Goal: Transaction & Acquisition: Purchase product/service

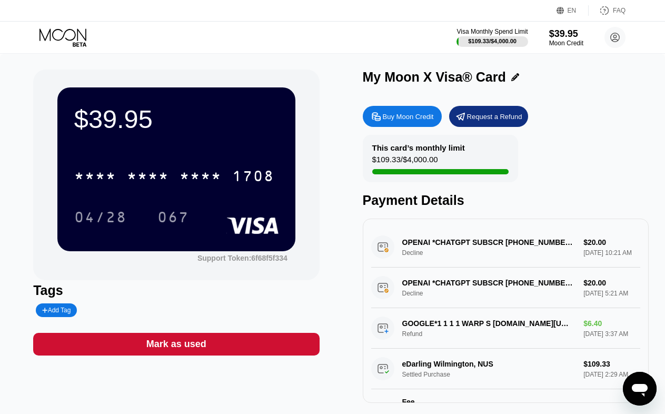
click at [558, 85] on div "My Moon X Visa® Card" at bounding box center [506, 76] width 286 height 15
click at [578, 134] on div "Buy Moon Credit Request a Refund This card’s monthly limit $109.33 / $4,000.00 …" at bounding box center [506, 252] width 286 height 302
click at [629, 127] on div "Buy Moon Credit Request a Refund" at bounding box center [506, 116] width 286 height 21
click at [317, 57] on div "$39.95 * * * * * * * * * * * * 1708 04/28 067 Support Token: 6f68f5f334 Tags Ad…" at bounding box center [332, 241] width 665 height 375
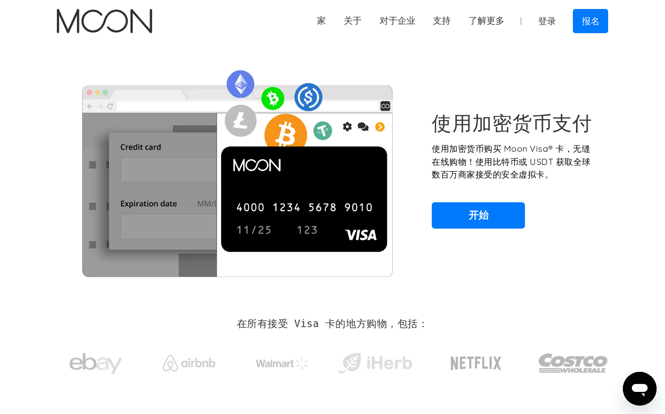
click at [539, 82] on div "使用加密货币支付 使用加密货币购买 Moon Visa® 卡，无缝在线购物！使用比特币或 USDT 获取全球数百万商家接受的安全虚拟卡。 开始" at bounding box center [332, 170] width 551 height 214
click at [583, 21] on font "报名" at bounding box center [590, 21] width 18 height 11
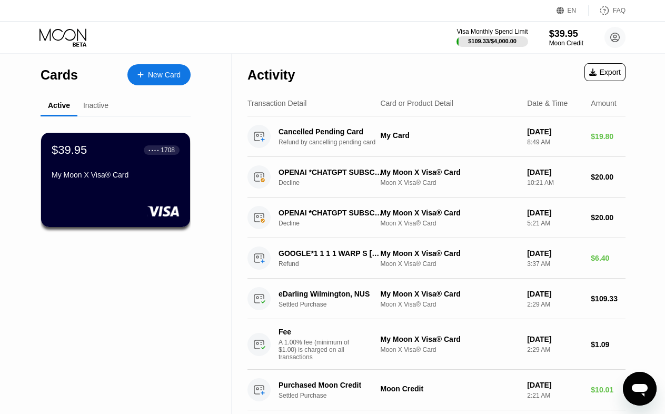
click at [134, 33] on div "Visa Monthly Spend Limit $109.33 / $4,000.00 $39.95 Moon Credit linyongjian823@…" at bounding box center [332, 38] width 665 height 32
click at [613, 33] on circle at bounding box center [614, 37] width 21 height 21
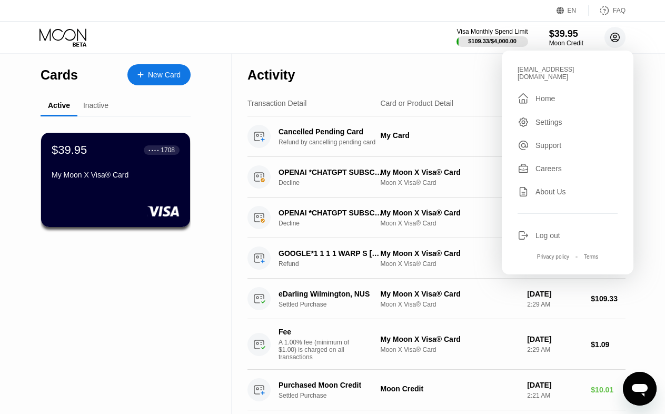
click at [614, 41] on circle at bounding box center [614, 37] width 21 height 21
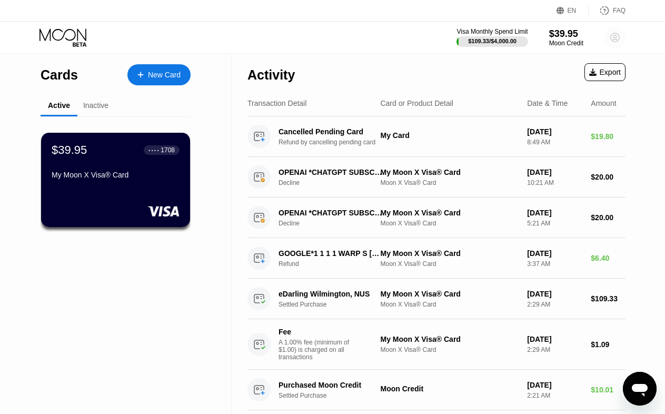
click at [613, 37] on circle at bounding box center [614, 37] width 21 height 21
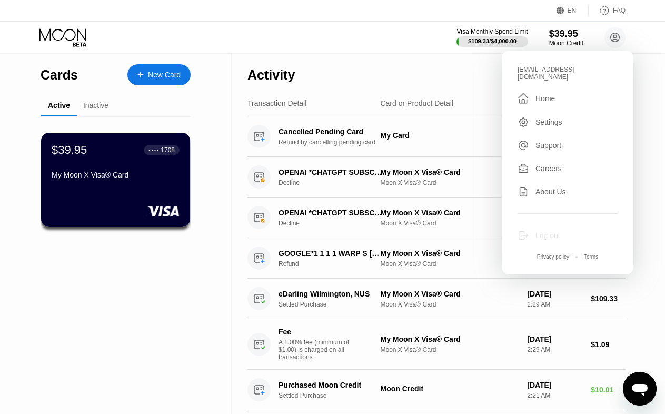
click at [531, 229] on div "Log out" at bounding box center [567, 235] width 100 height 12
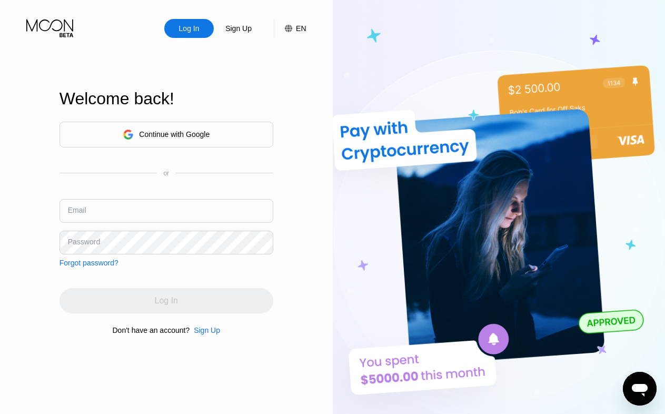
type input "[EMAIL_ADDRESS][DOMAIN_NAME]"
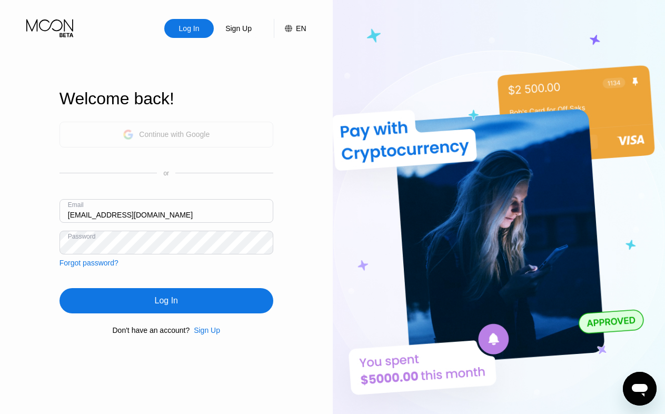
click at [176, 135] on div "Continue with Google" at bounding box center [174, 134] width 71 height 8
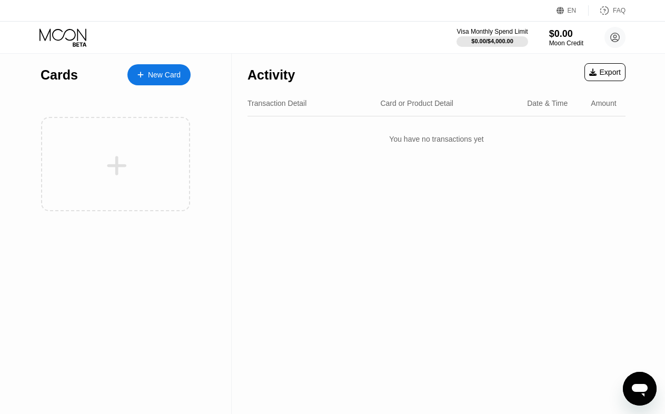
drag, startPoint x: 390, startPoint y: 190, endPoint x: 287, endPoint y: 118, distance: 125.5
drag, startPoint x: 287, startPoint y: 118, endPoint x: 228, endPoint y: 112, distance: 59.3
click at [228, 113] on div "Cards New Card" at bounding box center [116, 234] width 232 height 360
click at [172, 79] on div "New Card" at bounding box center [164, 75] width 33 height 9
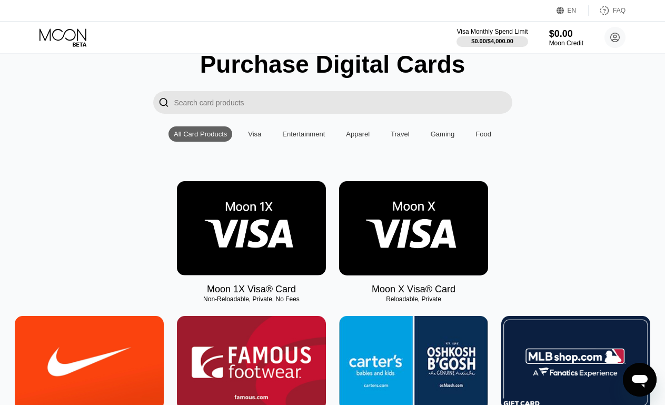
scroll to position [53, 0]
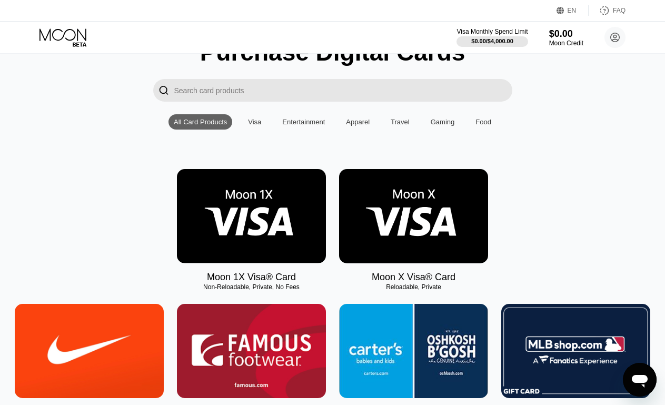
click at [297, 208] on img at bounding box center [251, 216] width 149 height 94
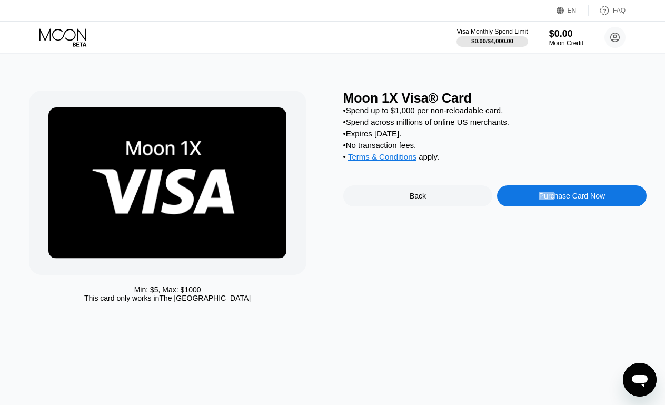
drag, startPoint x: 554, startPoint y: 203, endPoint x: 439, endPoint y: 274, distance: 134.2
click at [442, 275] on div "Moon 1X Visa® Card • Spend up to $1,000 per non-reloadable card. • Spend across…" at bounding box center [495, 199] width 304 height 217
drag, startPoint x: 322, startPoint y: 241, endPoint x: 402, endPoint y: 205, distance: 87.1
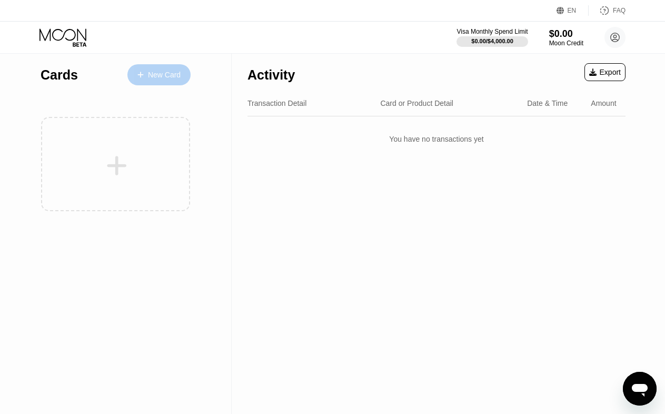
click at [159, 78] on div "New Card" at bounding box center [164, 75] width 33 height 9
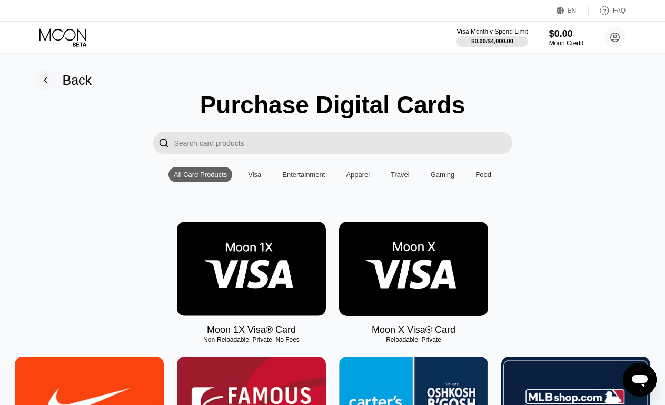
click at [413, 253] on img at bounding box center [413, 269] width 149 height 94
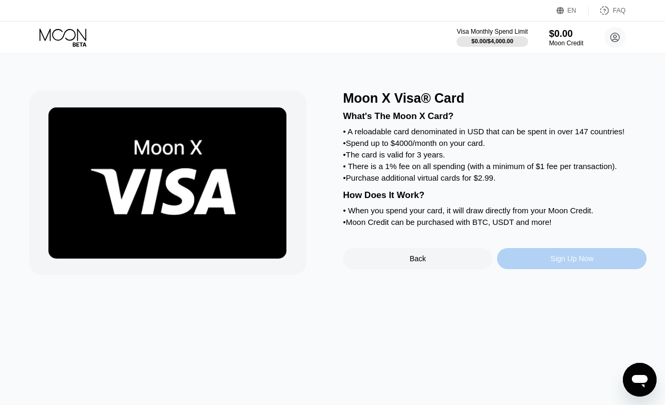
click at [574, 263] on div "Sign Up Now" at bounding box center [571, 258] width 43 height 8
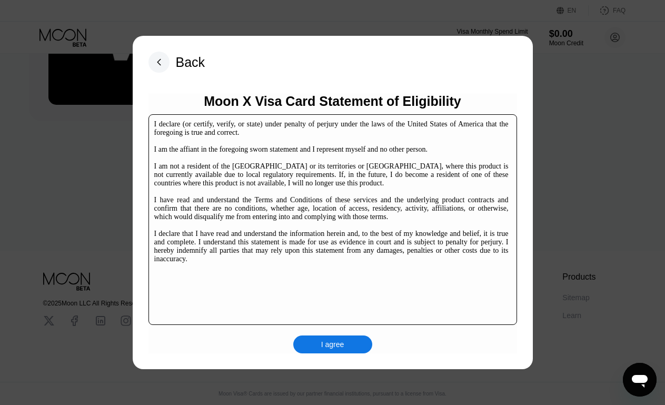
scroll to position [162, 0]
click at [347, 345] on div "I agree" at bounding box center [332, 344] width 79 height 18
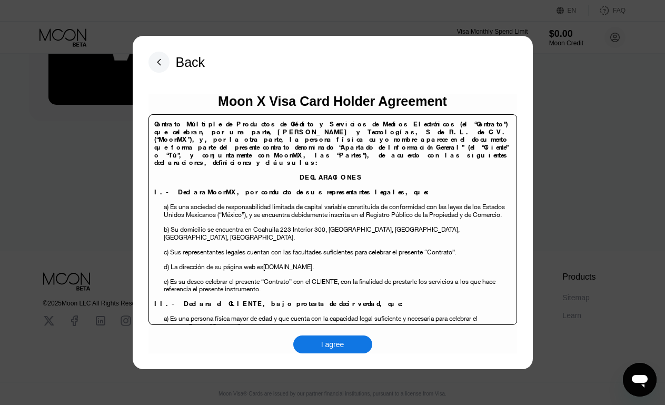
click at [351, 347] on div "I agree" at bounding box center [332, 344] width 79 height 18
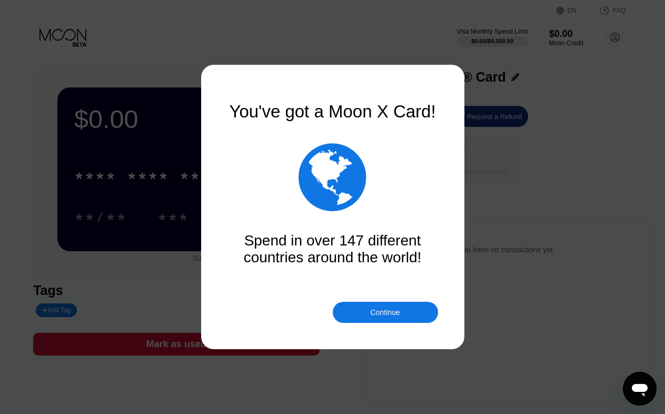
click at [394, 310] on div "Continue" at bounding box center [384, 312] width 29 height 8
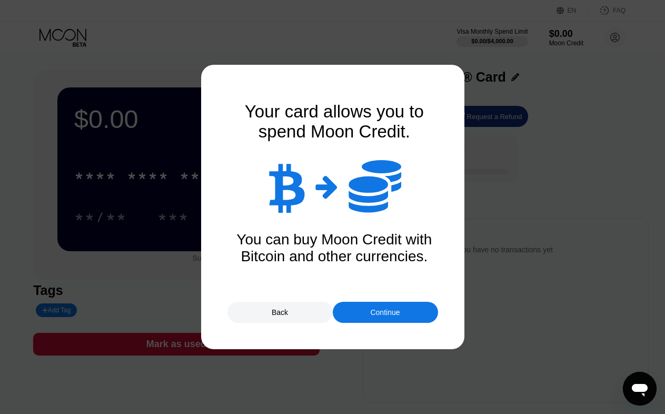
click at [394, 310] on div "Continue" at bounding box center [384, 312] width 29 height 8
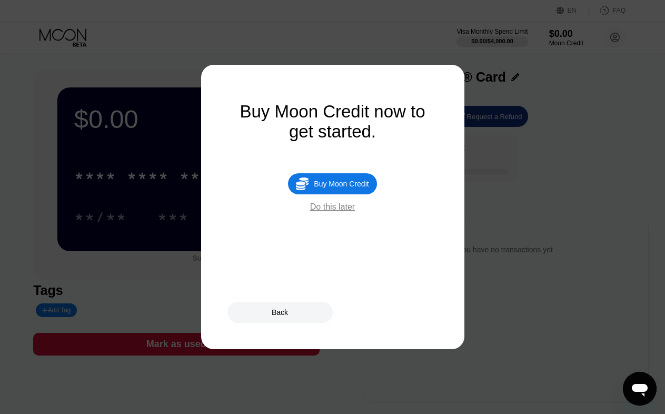
click at [343, 212] on div "Do this later" at bounding box center [332, 206] width 45 height 9
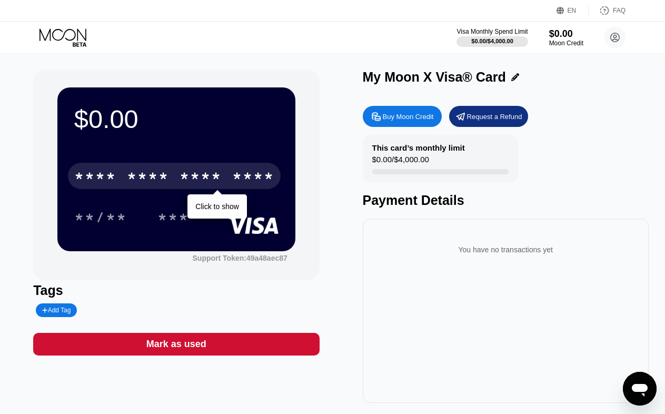
click at [216, 181] on div "* * * *" at bounding box center [200, 177] width 42 height 17
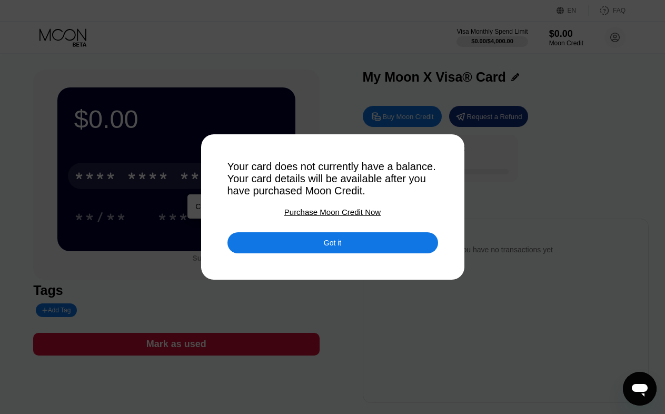
click at [311, 214] on div "Purchase Moon Credit Now" at bounding box center [332, 211] width 96 height 9
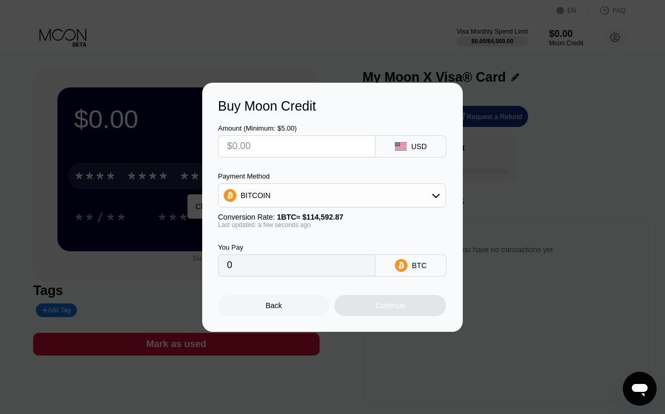
click at [305, 141] on input "text" at bounding box center [296, 146] width 139 height 21
click at [357, 145] on input "text" at bounding box center [296, 146] width 139 height 21
type input "$100"
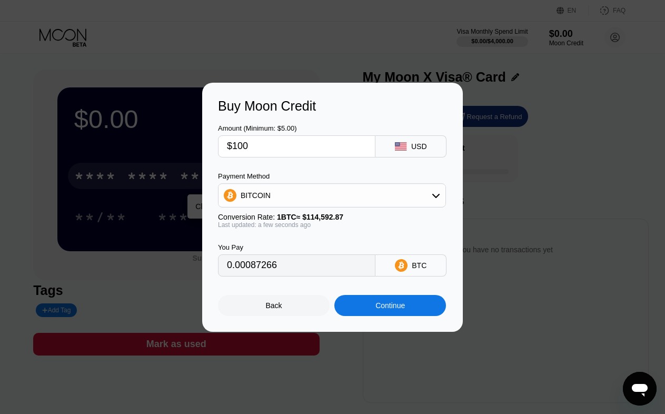
type input "0.00087266"
type input "$1"
type input "0"
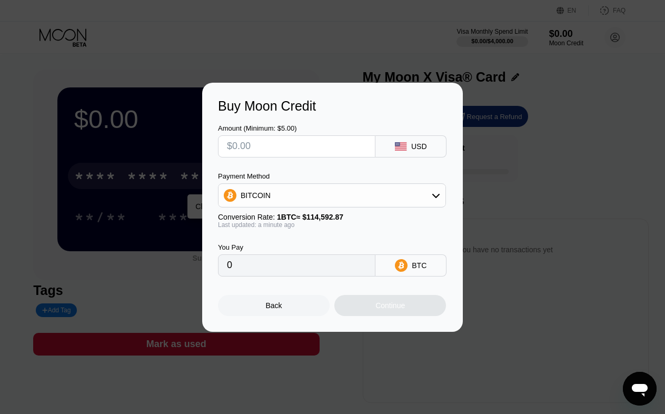
type input "$1"
type input "0.00000873"
type input "$12"
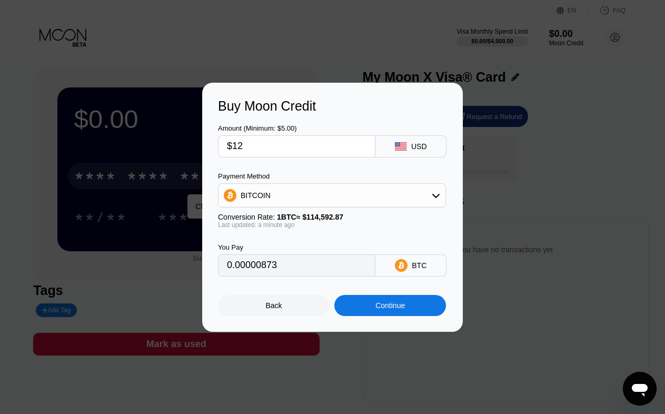
type input "0.00010472"
type input "$129"
type input "0.00112573"
type input "$120"
type input "0.00104719"
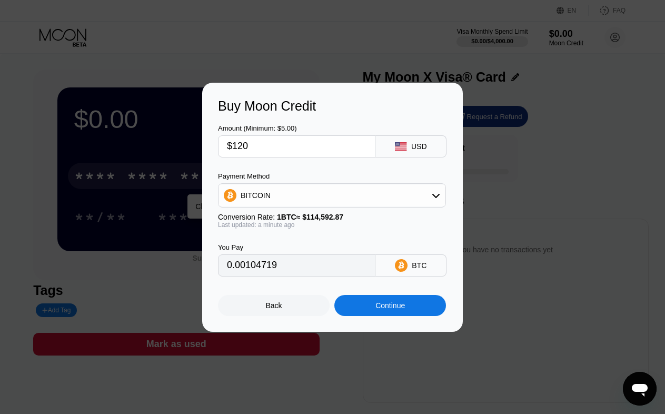
type input "$120"
click at [377, 184] on div "BITCOIN" at bounding box center [332, 195] width 228 height 24
click at [434, 188] on div "BITCOIN" at bounding box center [331, 195] width 227 height 21
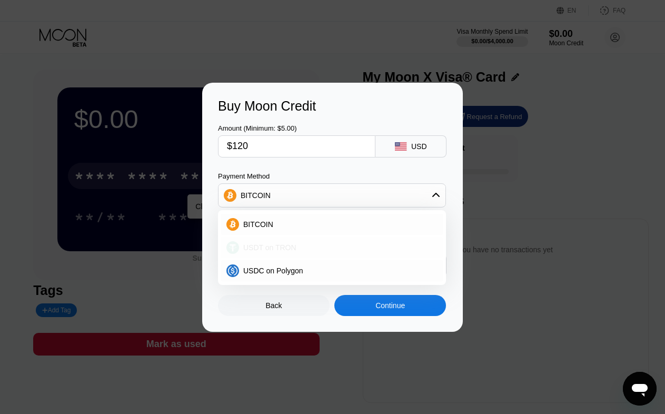
click at [363, 245] on div "USDT on TRON" at bounding box center [338, 247] width 198 height 8
type input "121.21"
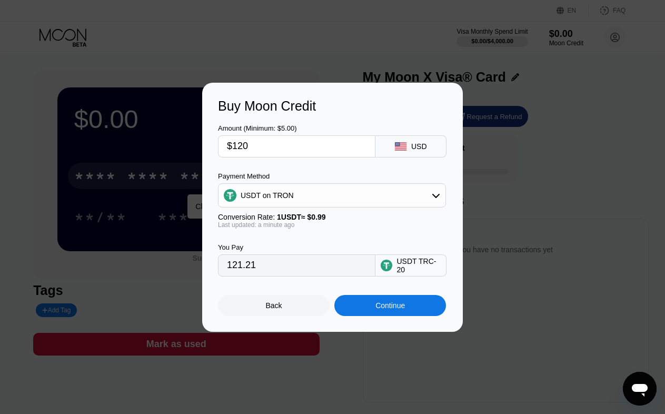
drag, startPoint x: 278, startPoint y: 142, endPoint x: 221, endPoint y: 144, distance: 56.9
click at [221, 144] on div "$120" at bounding box center [296, 146] width 157 height 22
click at [254, 145] on input "$120" at bounding box center [296, 146] width 139 height 21
click at [256, 144] on input "$120" at bounding box center [296, 146] width 139 height 21
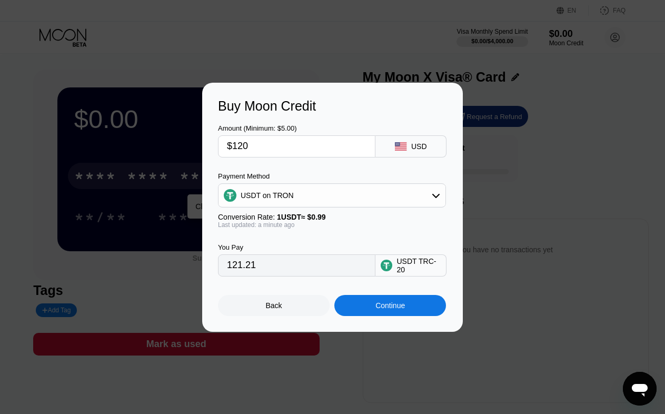
click at [257, 144] on input "$120" at bounding box center [296, 146] width 139 height 21
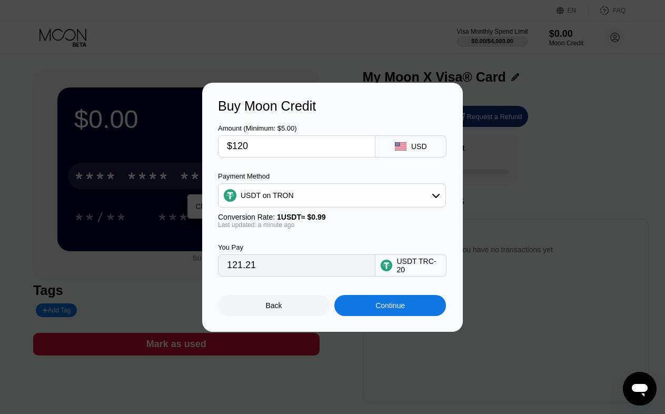
click at [257, 144] on input "$120" at bounding box center [296, 146] width 139 height 21
click at [269, 139] on input "$120" at bounding box center [296, 146] width 139 height 21
type input "0.00"
type input "$4"
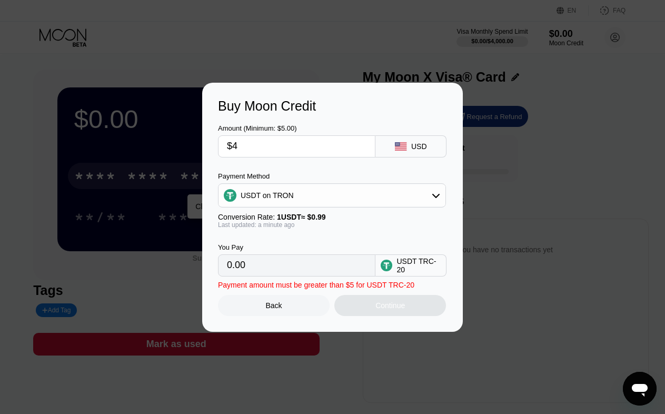
type input "4.04"
type input "$40"
type input "40.40"
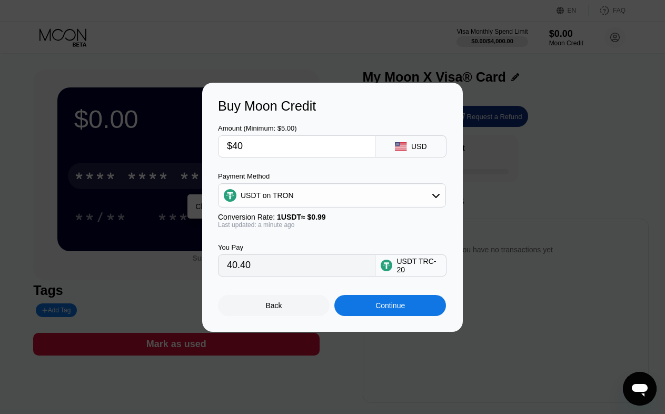
type input "$40"
click at [378, 303] on div "Continue" at bounding box center [390, 305] width 112 height 21
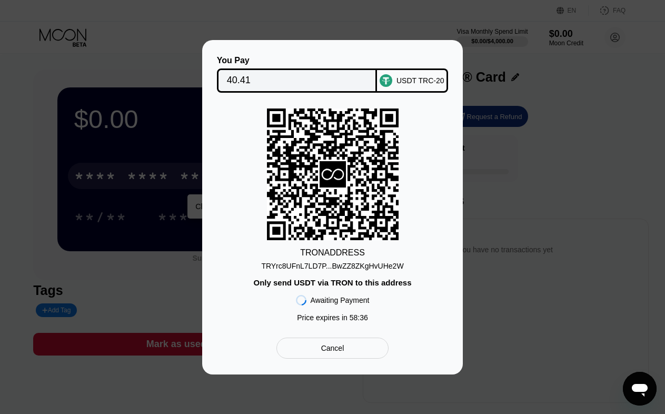
drag, startPoint x: 372, startPoint y: 263, endPoint x: 667, endPoint y: 243, distance: 296.5
click at [372, 263] on div "TRYrc8UFnL7LD7P...BwZZ8ZKgHvUHe2W" at bounding box center [332, 266] width 142 height 8
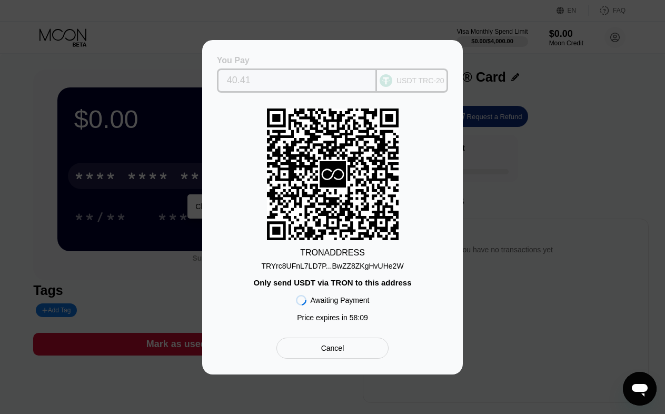
drag, startPoint x: 254, startPoint y: 78, endPoint x: 220, endPoint y: 78, distance: 33.7
click at [220, 78] on div "40.41" at bounding box center [297, 80] width 160 height 24
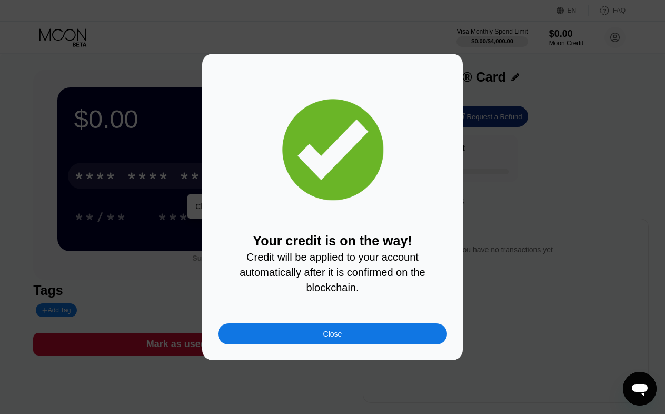
click at [370, 342] on div "Close" at bounding box center [332, 333] width 229 height 21
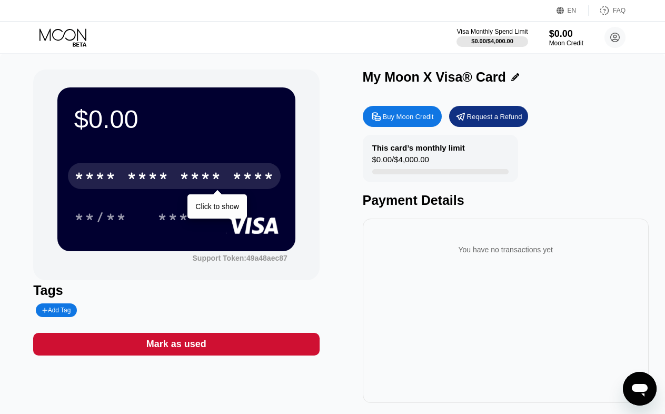
click at [215, 175] on div "* * * *" at bounding box center [200, 177] width 42 height 17
click at [153, 173] on div "* * * *" at bounding box center [148, 177] width 42 height 17
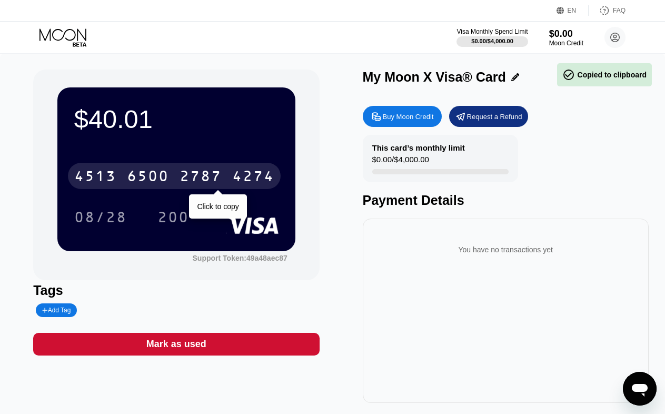
click at [188, 176] on div "2787" at bounding box center [200, 177] width 42 height 17
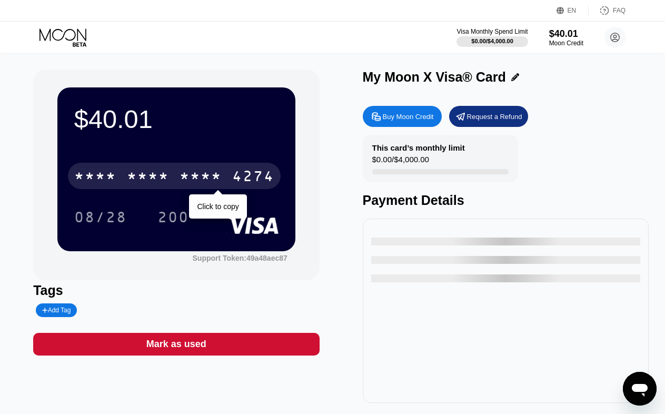
click at [188, 170] on div "* * * * * * * * * * * * 4274" at bounding box center [174, 176] width 213 height 26
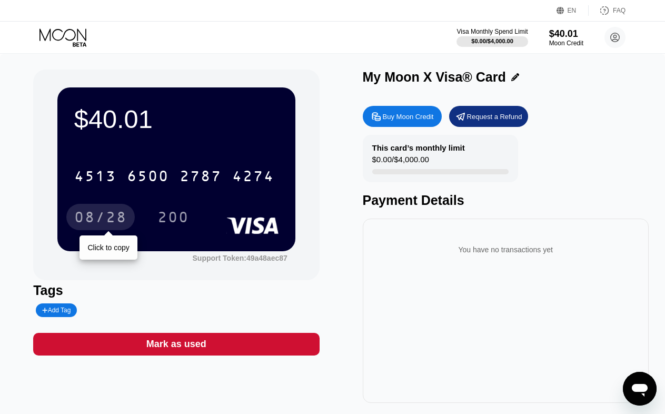
click at [115, 230] on div "08/28" at bounding box center [100, 217] width 68 height 26
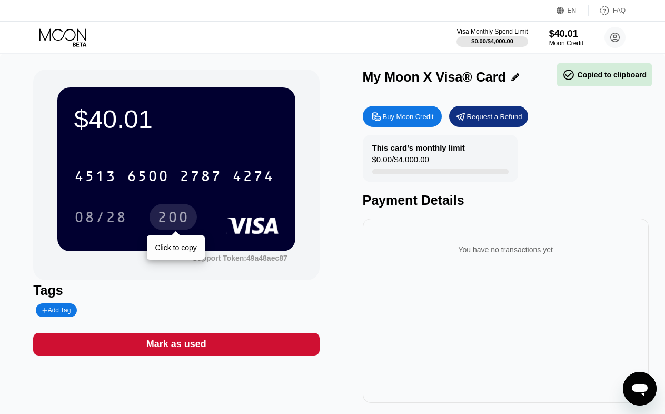
click at [166, 212] on div "200" at bounding box center [173, 218] width 32 height 17
